Goal: Information Seeking & Learning: Learn about a topic

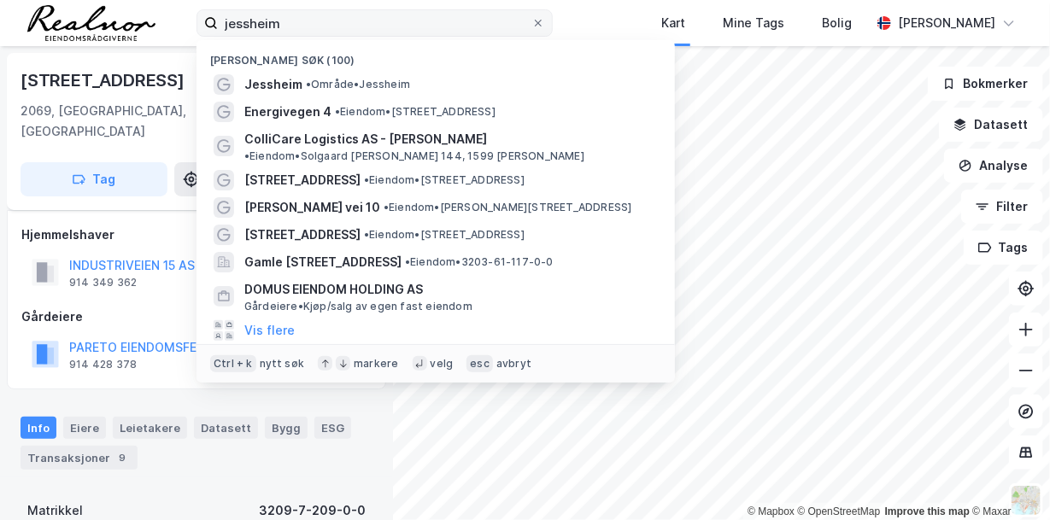
scroll to position [9, 0]
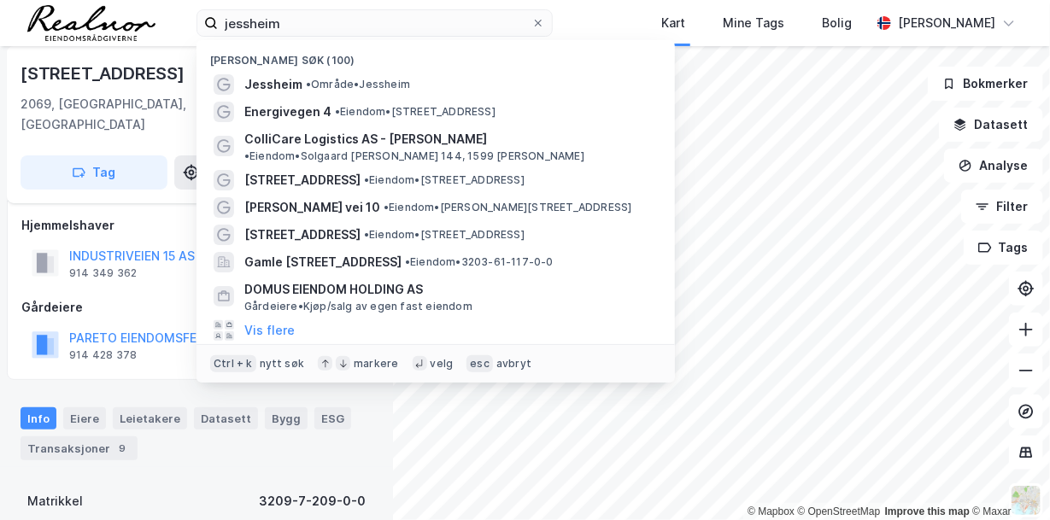
drag, startPoint x: 287, startPoint y: 20, endPoint x: 190, endPoint y: 13, distance: 96.7
click at [190, 13] on div "[PERSON_NAME] søk (100) [GEOGRAPHIC_DATA][PERSON_NAME] Energivegen 4 • Eiendom …" at bounding box center [525, 23] width 1050 height 46
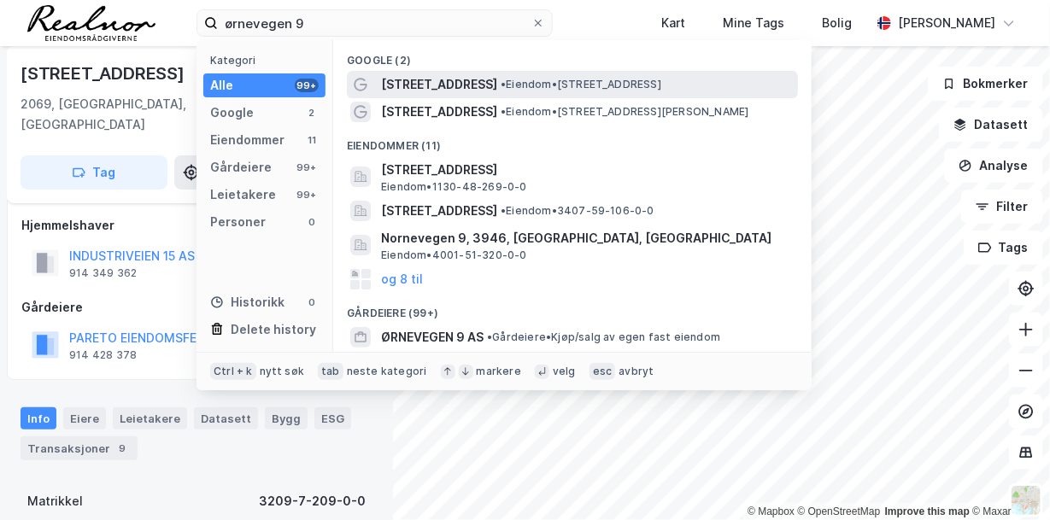
type input "ørnevegen 9"
click at [572, 86] on span "• Eiendom • [STREET_ADDRESS]" at bounding box center [580, 85] width 161 height 14
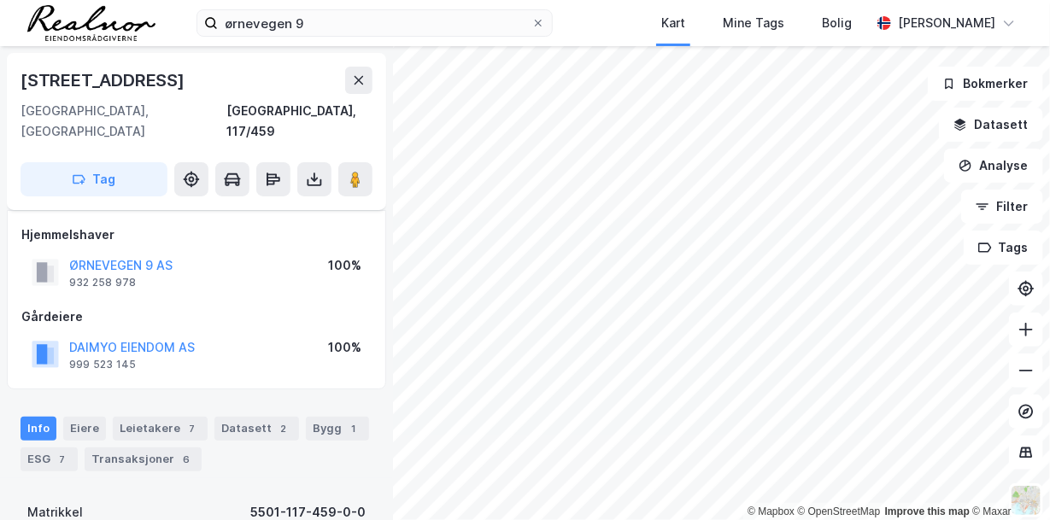
scroll to position [9, 0]
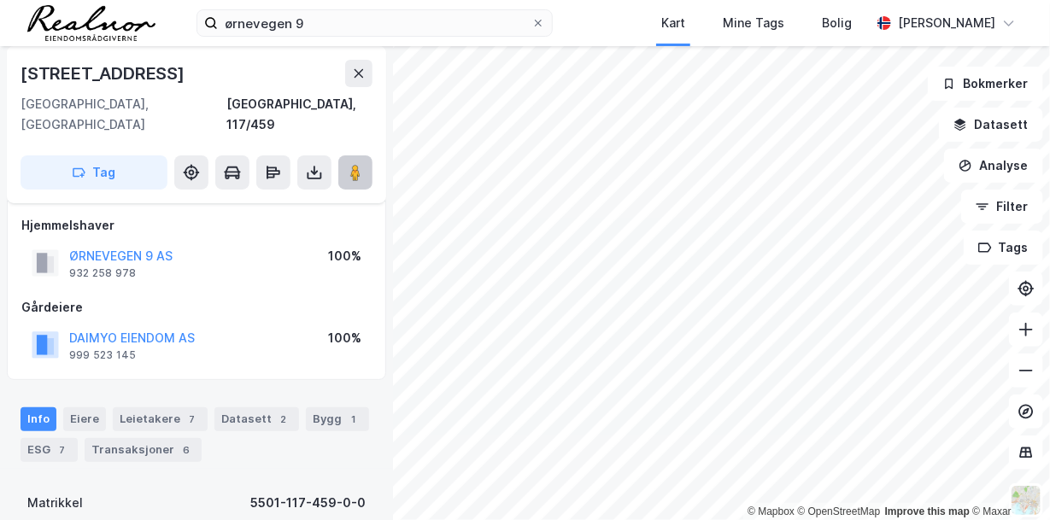
click at [356, 164] on image at bounding box center [355, 172] width 10 height 17
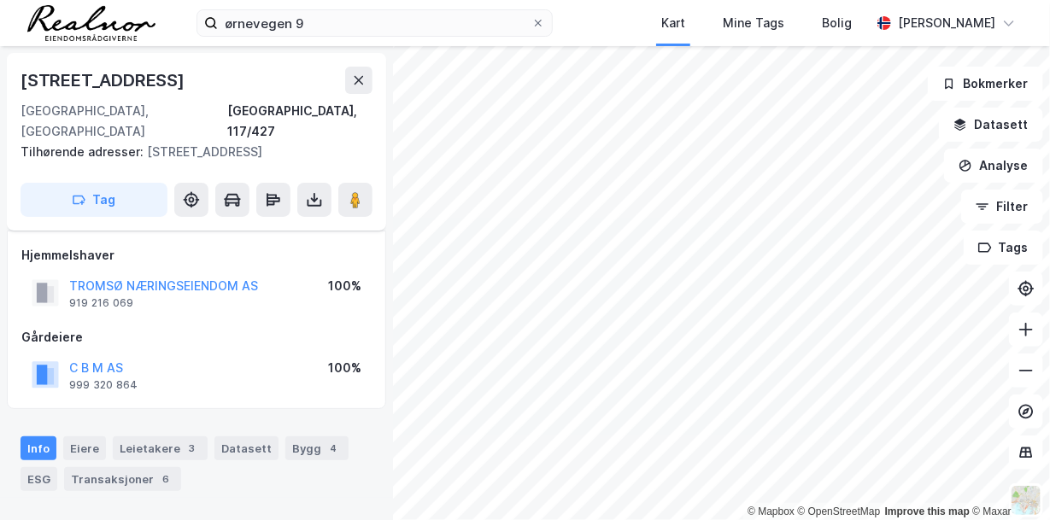
scroll to position [9, 0]
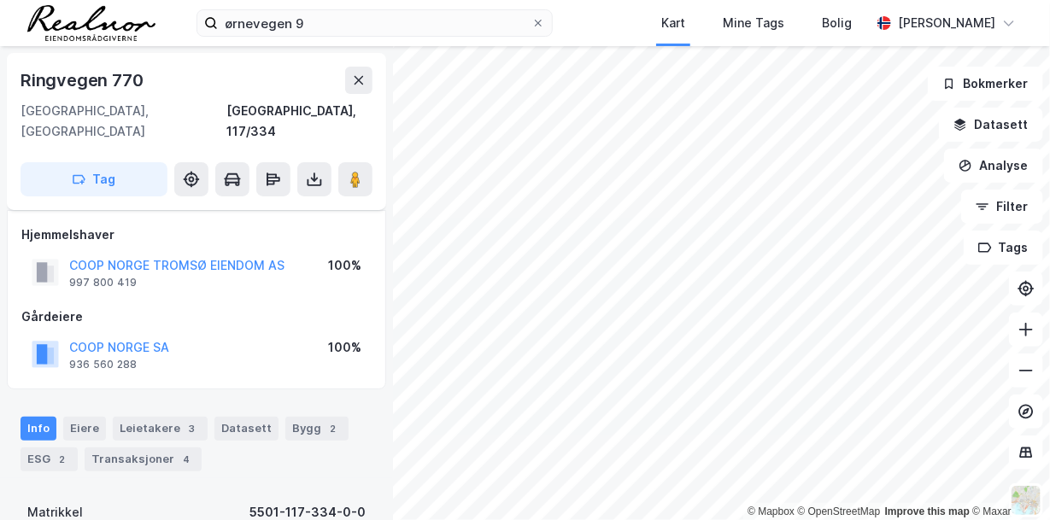
scroll to position [9, 0]
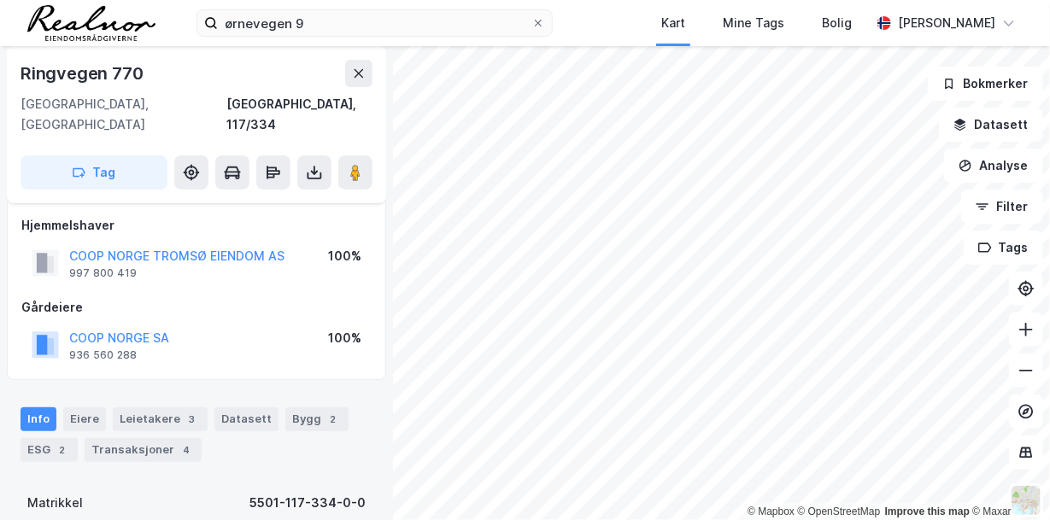
scroll to position [9, 0]
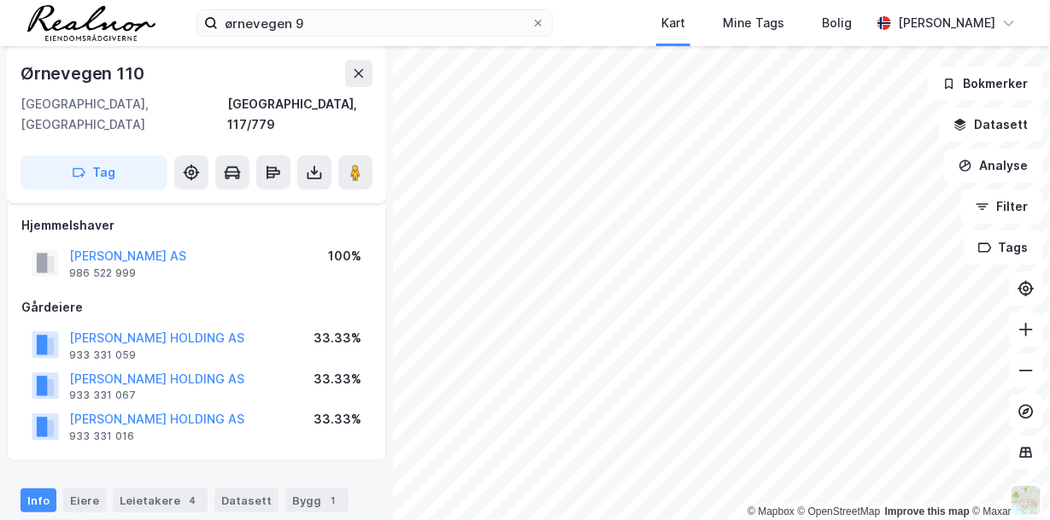
scroll to position [9, 0]
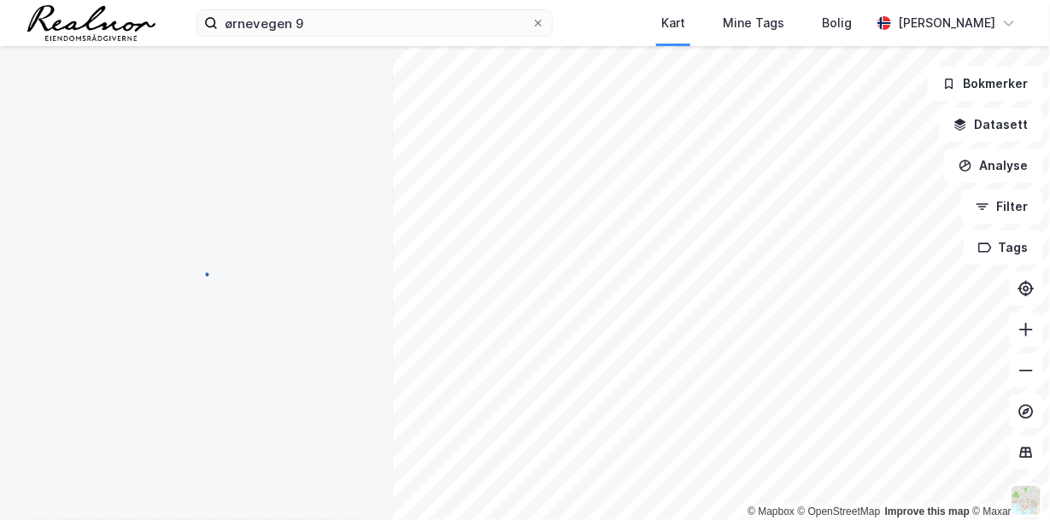
scroll to position [9, 0]
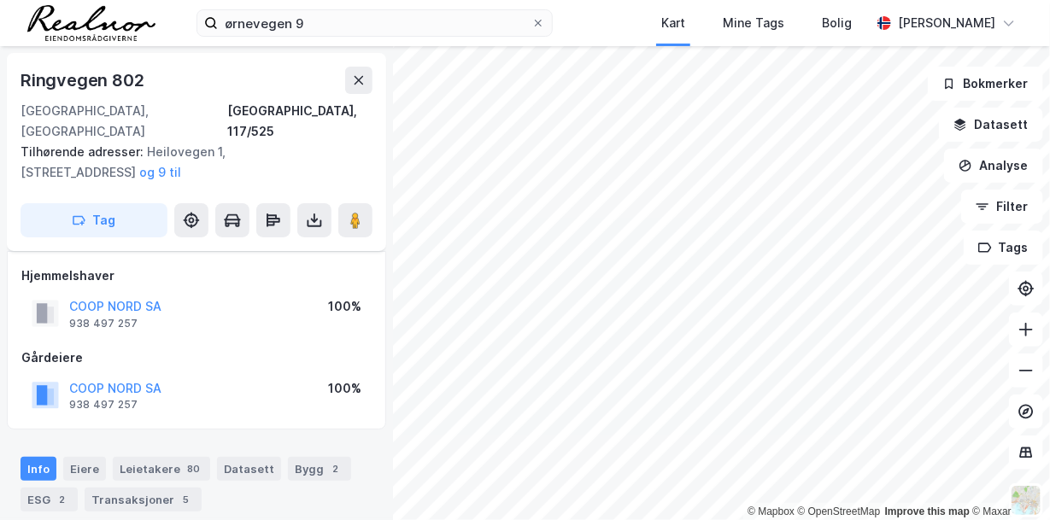
scroll to position [9, 0]
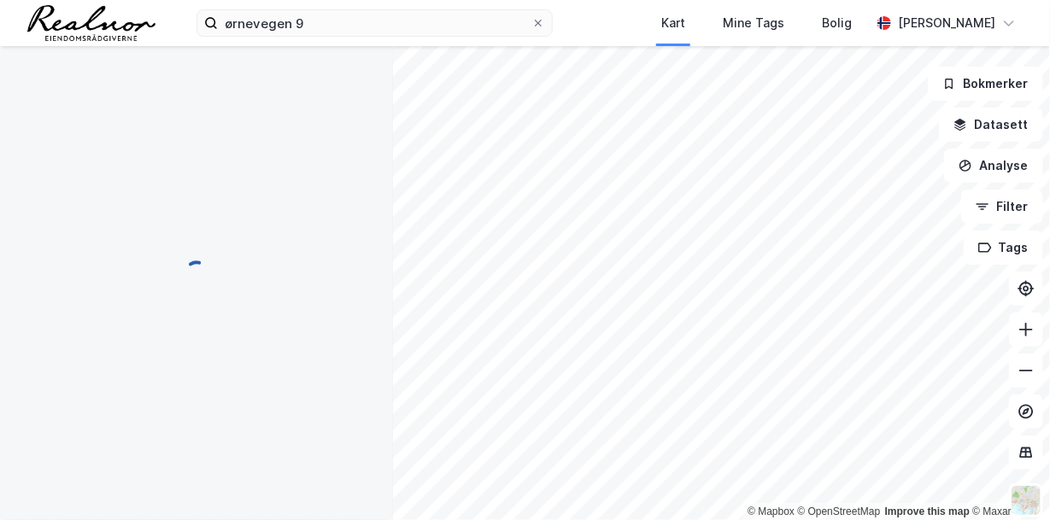
scroll to position [9, 0]
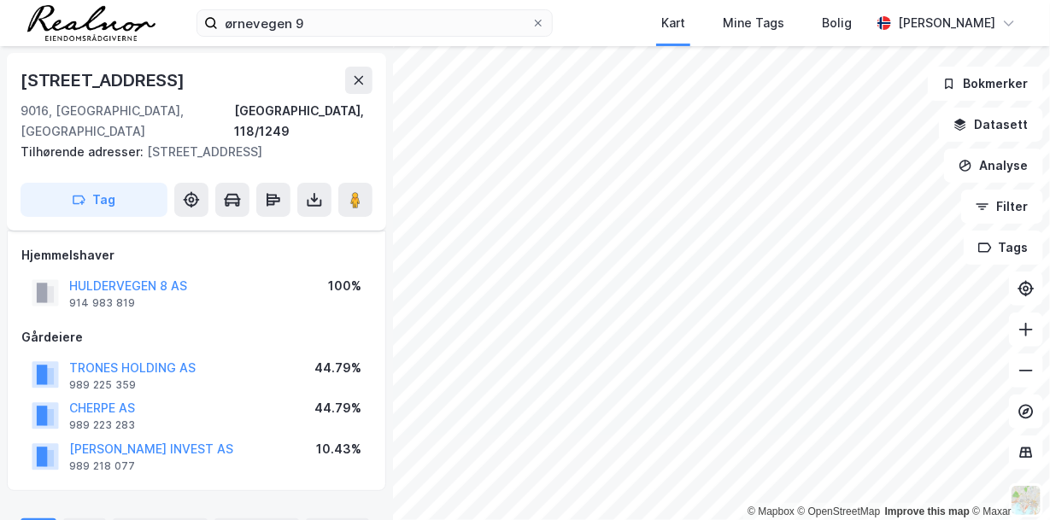
scroll to position [9, 0]
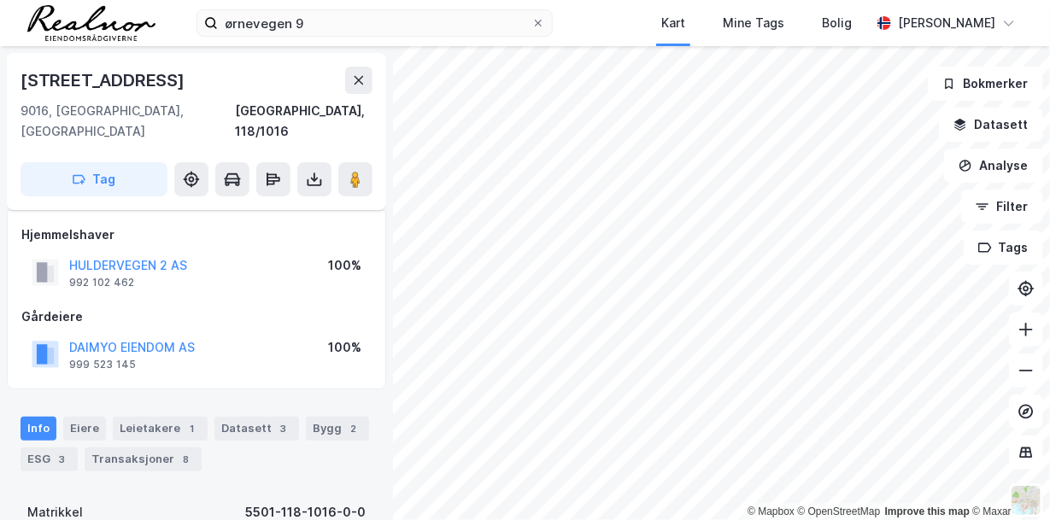
scroll to position [9, 0]
